Goal: Information Seeking & Learning: Find specific fact

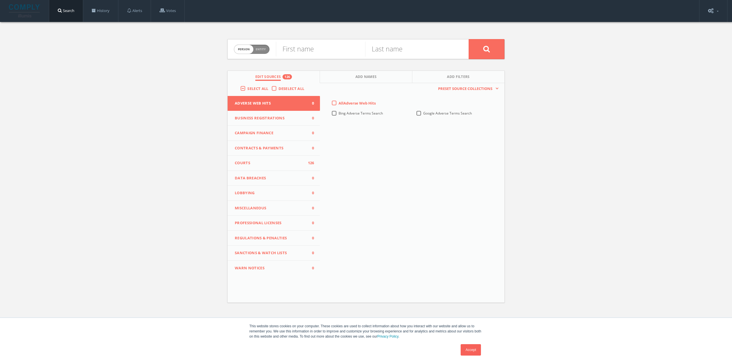
click at [257, 48] on span "Entity" at bounding box center [261, 49] width 10 height 4
click at [282, 52] on input "text" at bounding box center [372, 49] width 193 height 15
click at [255, 51] on span "entity" at bounding box center [259, 49] width 19 height 9
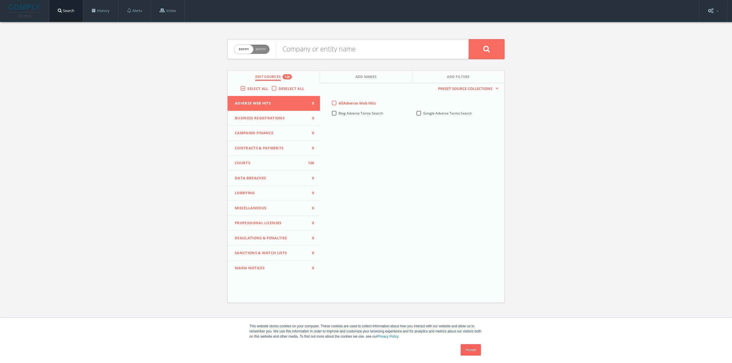
checkbox input "false"
click at [291, 51] on input "text" at bounding box center [320, 49] width 89 height 15
type input "[PERSON_NAME]"
click at [469, 39] on button at bounding box center [487, 49] width 36 height 20
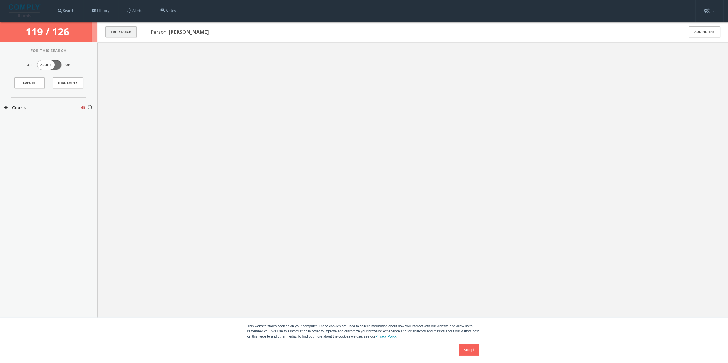
click at [120, 34] on button "Edit Search" at bounding box center [120, 31] width 31 height 11
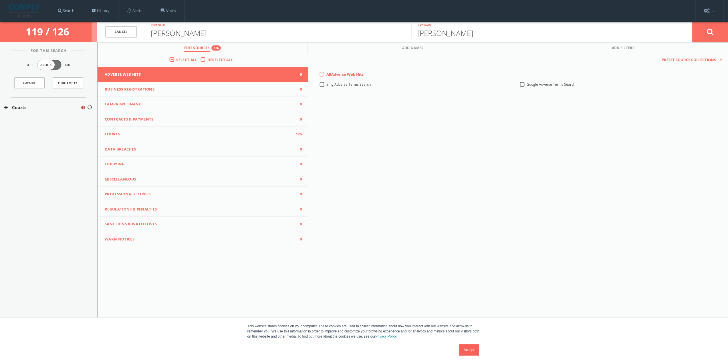
click at [176, 61] on label "Select All" at bounding box center [188, 60] width 24 height 6
click at [0, 0] on input "Select All" at bounding box center [0, 0] width 0 height 0
click at [182, 60] on span "Select All" at bounding box center [186, 59] width 21 height 5
click at [0, 0] on input "Select All" at bounding box center [0, 0] width 0 height 0
click at [707, 35] on icon at bounding box center [710, 31] width 7 height 7
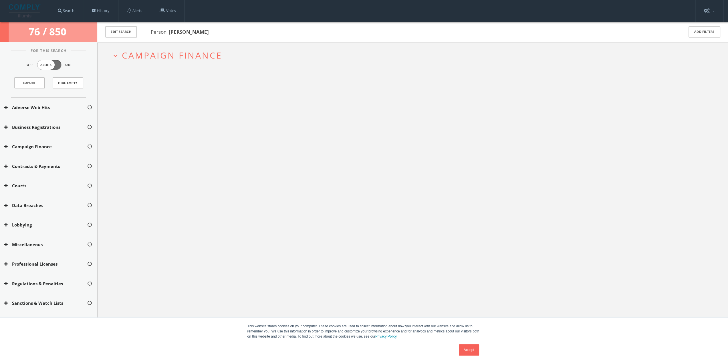
click at [218, 52] on span "Campaign Finance" at bounding box center [172, 55] width 100 height 12
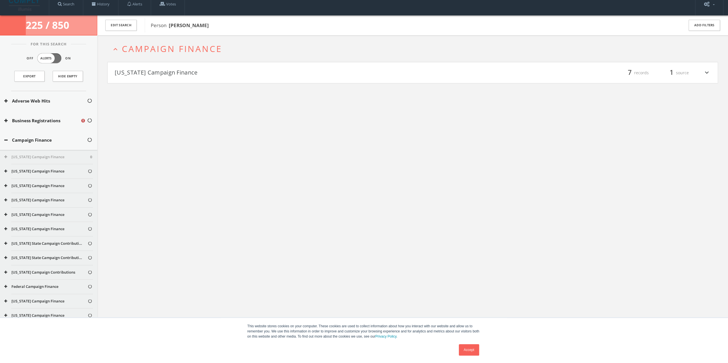
click at [168, 75] on h4 "[US_STATE] Campaign Finance filter_list 7 records 1 source expand_more" at bounding box center [413, 72] width 610 height 21
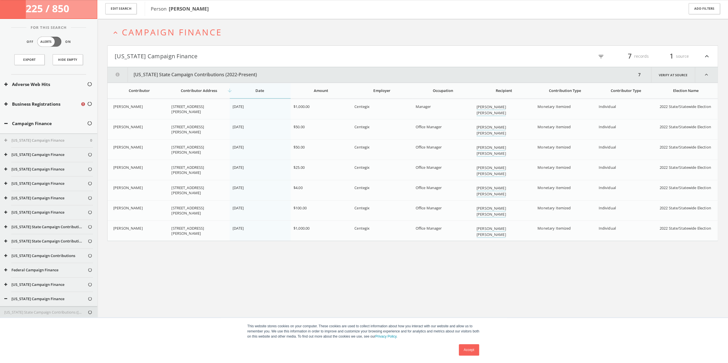
scroll to position [33, 0]
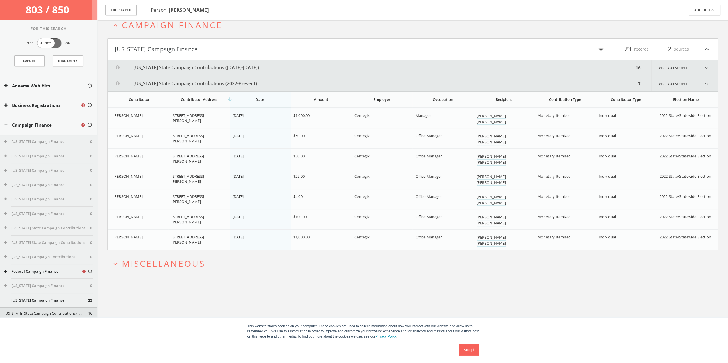
click at [171, 267] on span "Miscellaneous" at bounding box center [163, 264] width 83 height 12
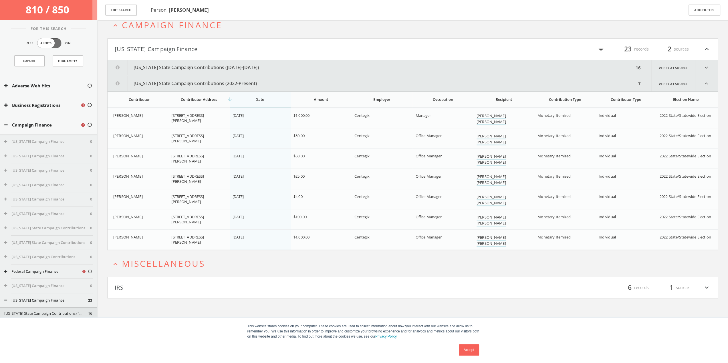
click at [168, 280] on h4 "IRS filter_list 6 records 1 source expand_more" at bounding box center [413, 287] width 610 height 21
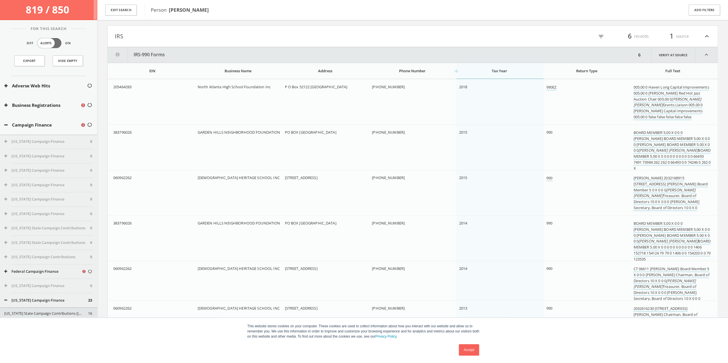
scroll to position [287, 0]
drag, startPoint x: 268, startPoint y: 129, endPoint x: 268, endPoint y: 154, distance: 25.5
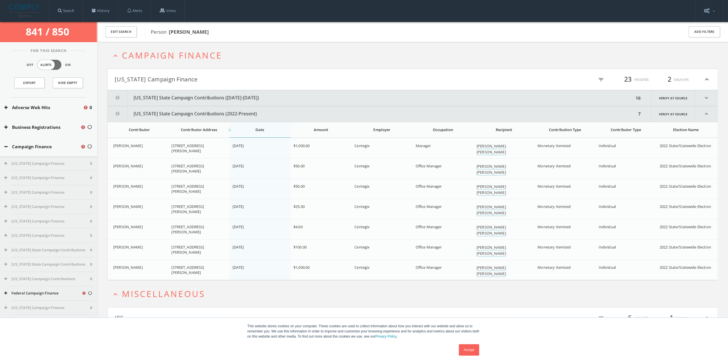
scroll to position [29, 0]
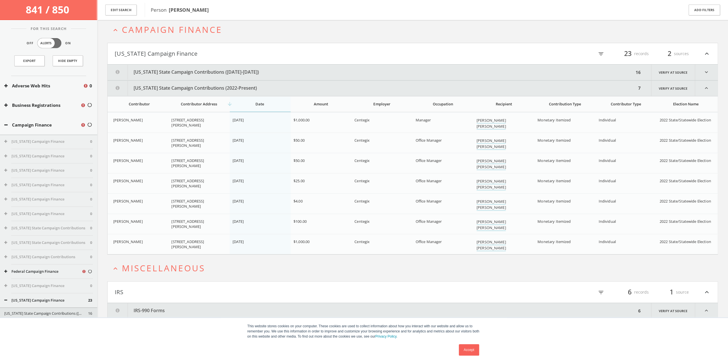
click at [182, 69] on button "[US_STATE] State Campaign Contributions ([DATE]-[DATE])" at bounding box center [371, 73] width 526 height 16
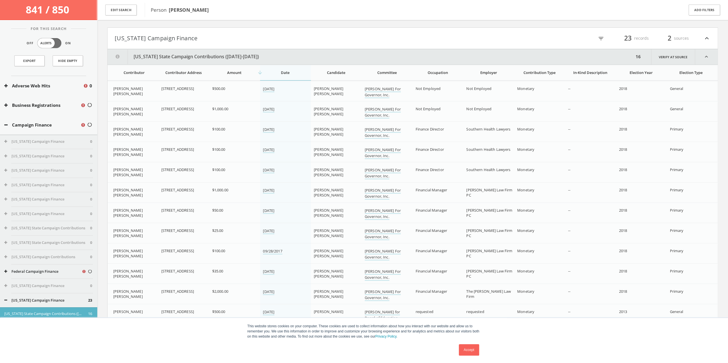
scroll to position [25, 0]
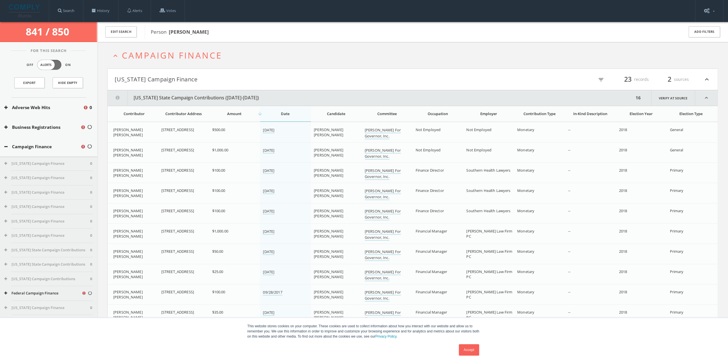
click at [279, 108] on th "arrow_downward Date" at bounding box center [285, 114] width 51 height 16
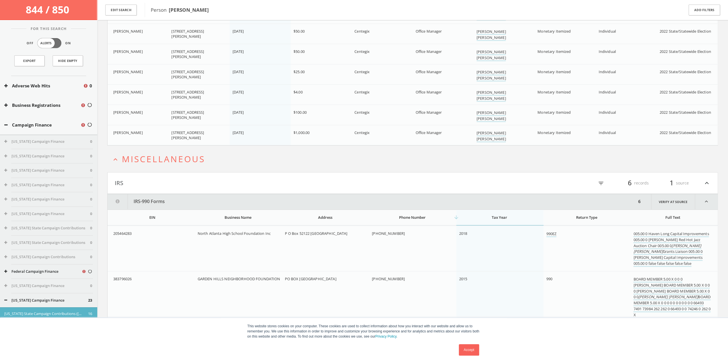
scroll to position [400, 0]
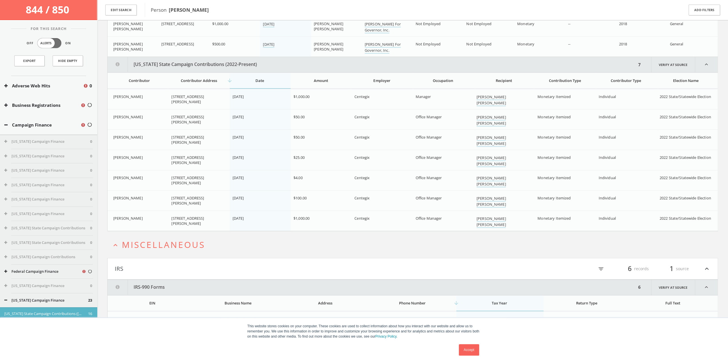
click at [256, 80] on div "arrow_downward Date" at bounding box center [259, 80] width 55 height 5
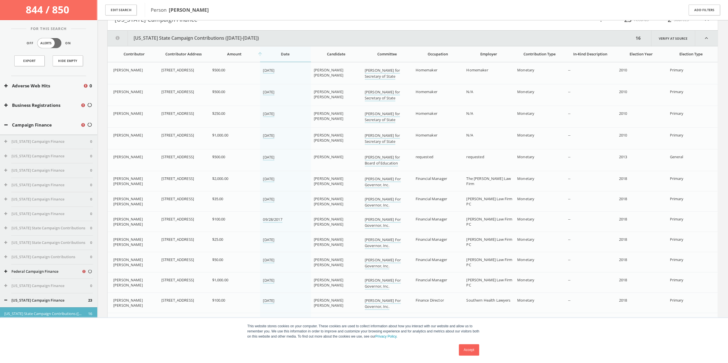
scroll to position [0, 0]
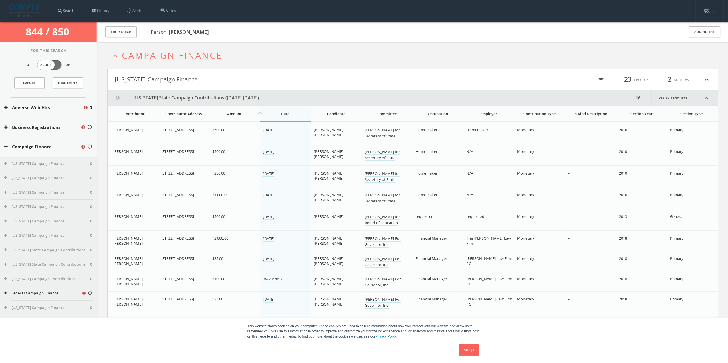
click at [573, 71] on h4 "[US_STATE] Campaign Finance filter_list 23 records 2 sources expand_less" at bounding box center [413, 79] width 610 height 21
